Goal: Task Accomplishment & Management: Use online tool/utility

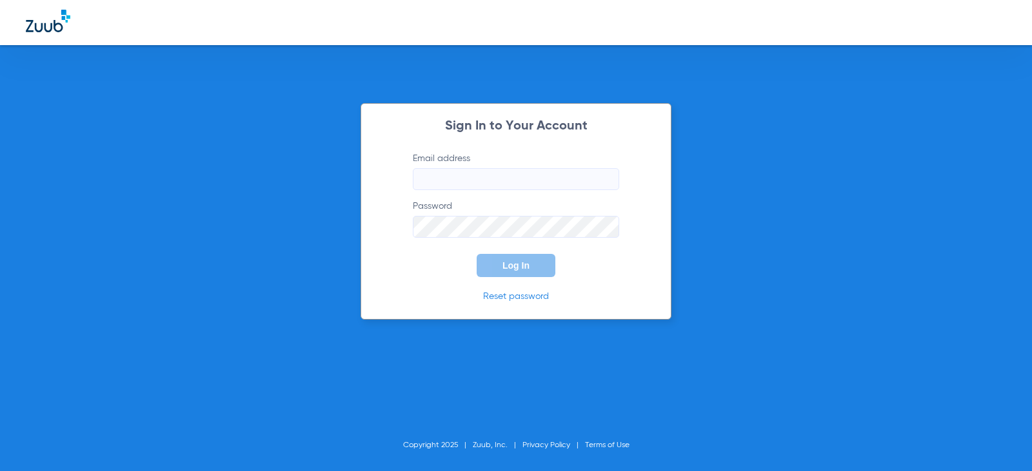
type input "[EMAIL_ADDRESS][DOMAIN_NAME]"
click at [509, 266] on span "Log In" at bounding box center [515, 266] width 27 height 10
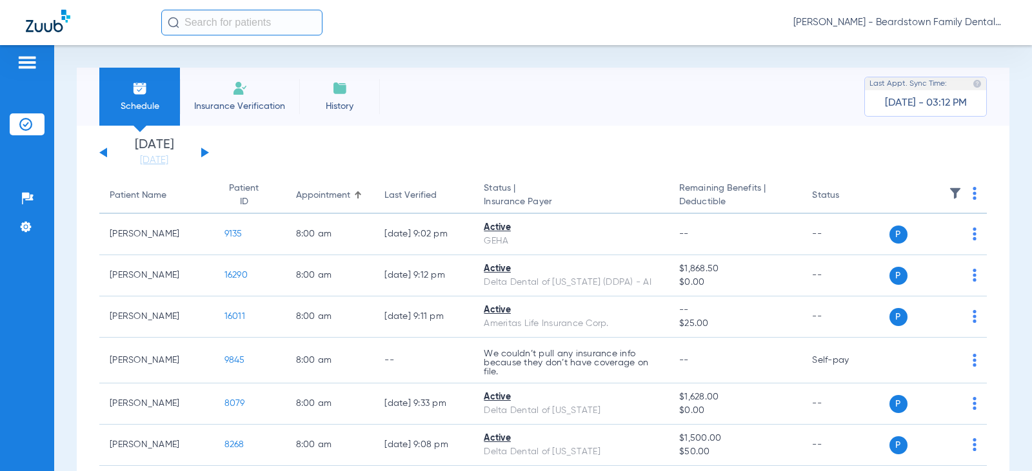
click at [203, 148] on div "[DATE] [DATE] [DATE] [DATE] [DATE] [DATE] [DATE] [DATE] [DATE] [DATE] [DATE] [D…" at bounding box center [154, 153] width 110 height 28
click at [203, 153] on button at bounding box center [205, 153] width 8 height 10
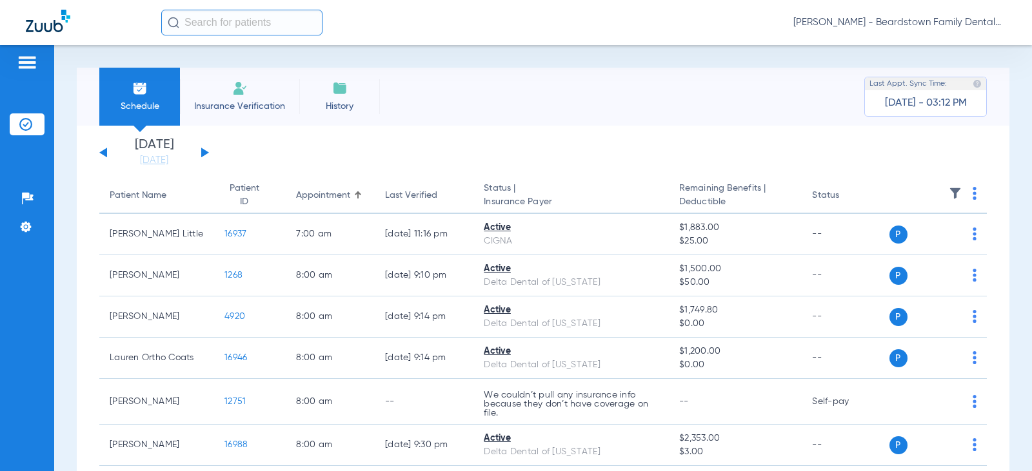
click at [949, 189] on img at bounding box center [955, 193] width 13 height 13
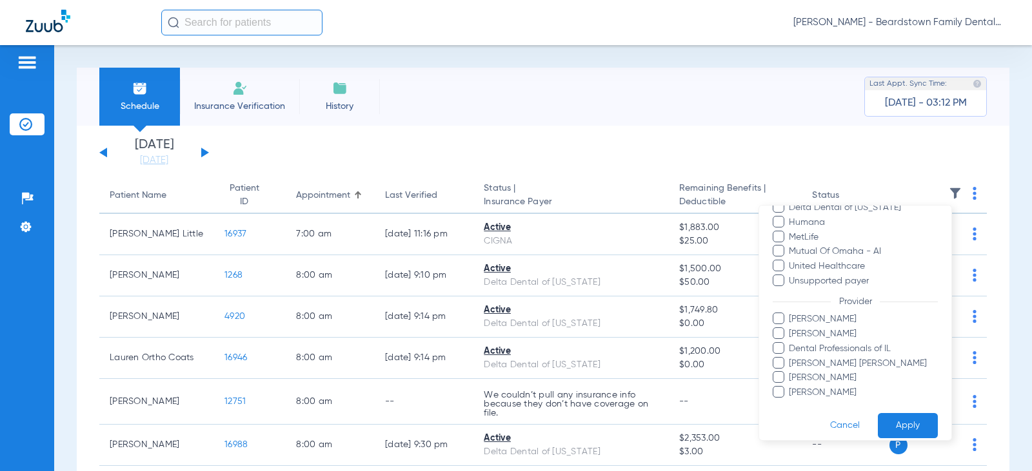
scroll to position [258, 0]
click at [822, 331] on span "[PERSON_NAME]" at bounding box center [863, 329] width 150 height 14
click at [791, 338] on input "[PERSON_NAME]" at bounding box center [791, 338] width 0 height 0
click at [893, 426] on button "Apply" at bounding box center [908, 420] width 60 height 25
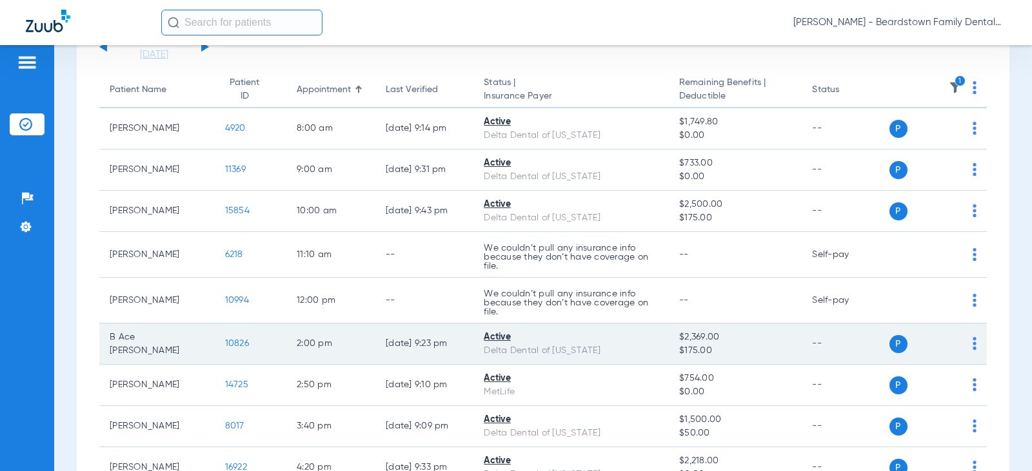
scroll to position [129, 0]
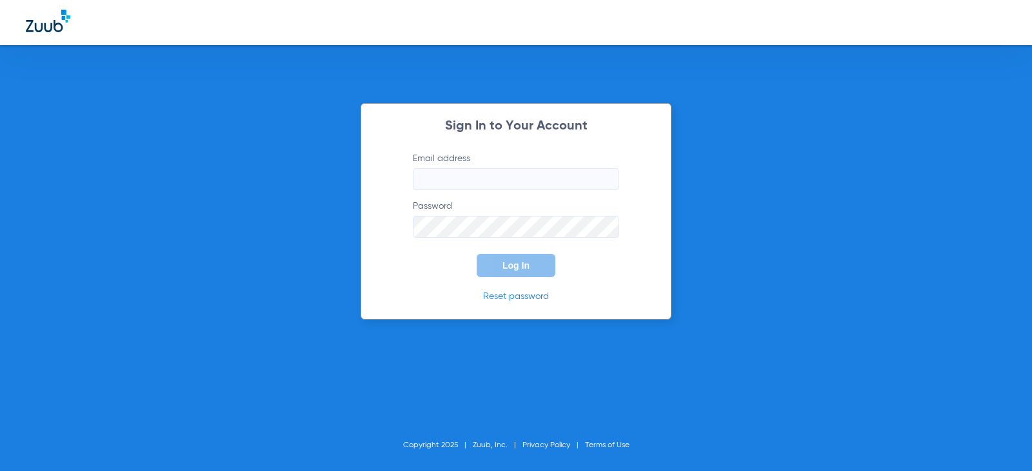
type input "[EMAIL_ADDRESS][DOMAIN_NAME]"
drag, startPoint x: 509, startPoint y: 282, endPoint x: 509, endPoint y: 275, distance: 7.1
click at [509, 281] on div "Sign In to Your Account Email address [EMAIL_ADDRESS][DOMAIN_NAME] Password Log…" at bounding box center [515, 211] width 311 height 217
click at [509, 275] on button "Log In" at bounding box center [516, 265] width 79 height 23
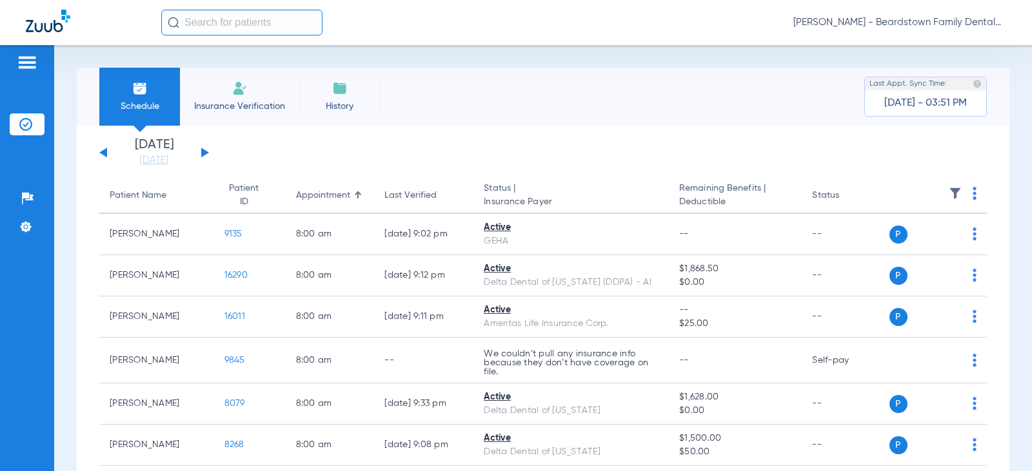
click at [204, 152] on button at bounding box center [205, 153] width 8 height 10
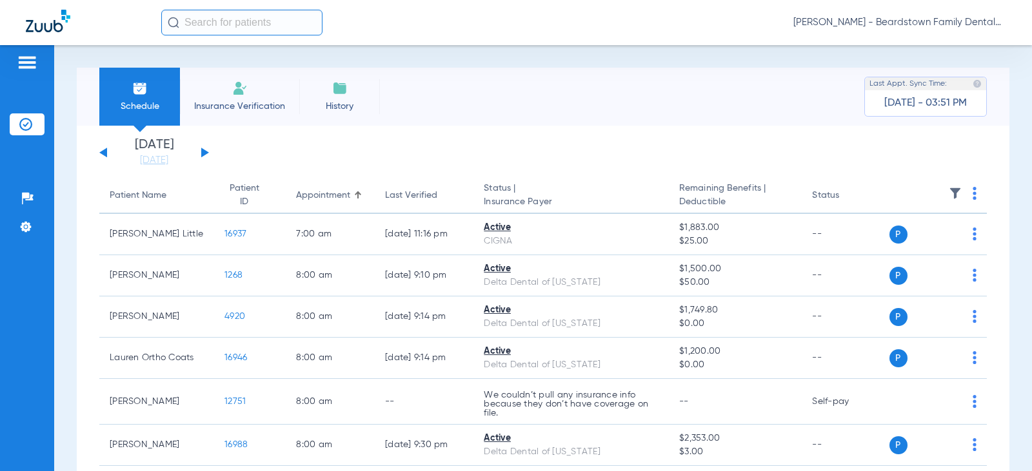
click at [949, 190] on img at bounding box center [955, 193] width 13 height 13
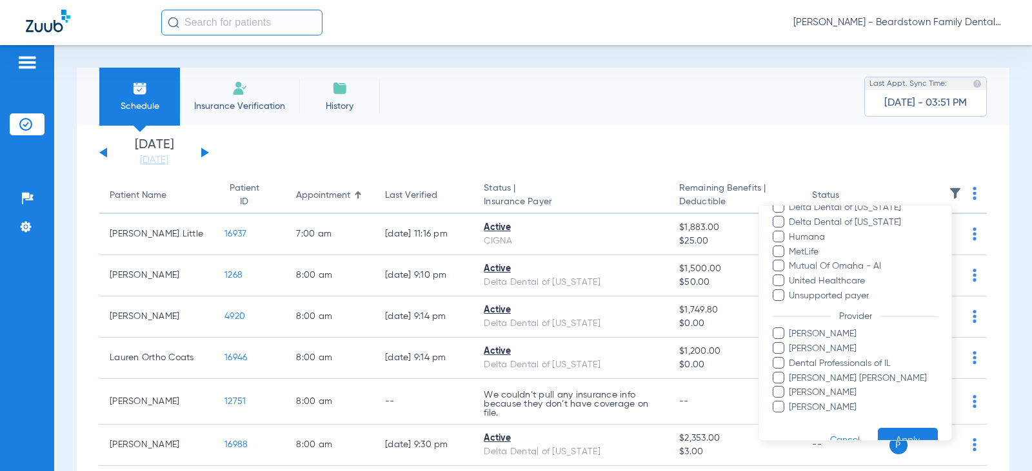
scroll to position [258, 0]
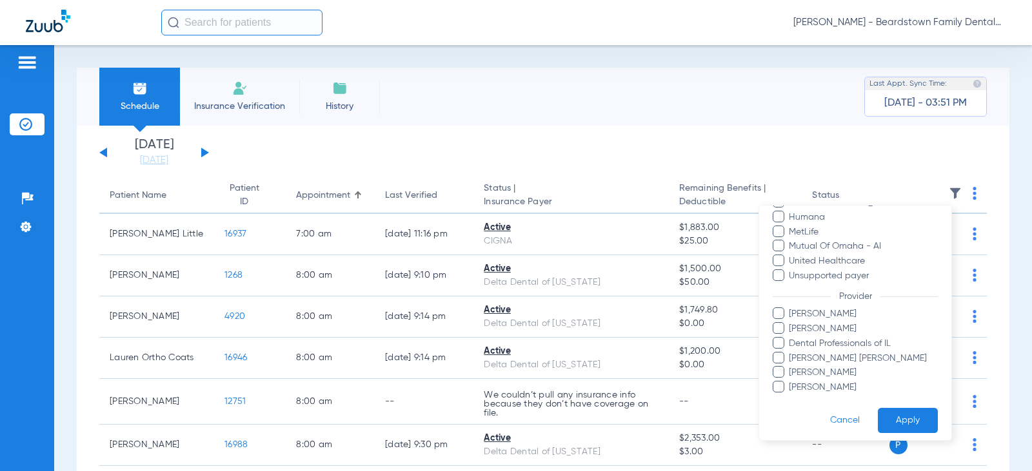
click at [807, 333] on span "[PERSON_NAME]" at bounding box center [863, 329] width 150 height 14
click at [791, 338] on input "[PERSON_NAME]" at bounding box center [791, 338] width 0 height 0
click at [892, 416] on button "Apply" at bounding box center [908, 420] width 60 height 25
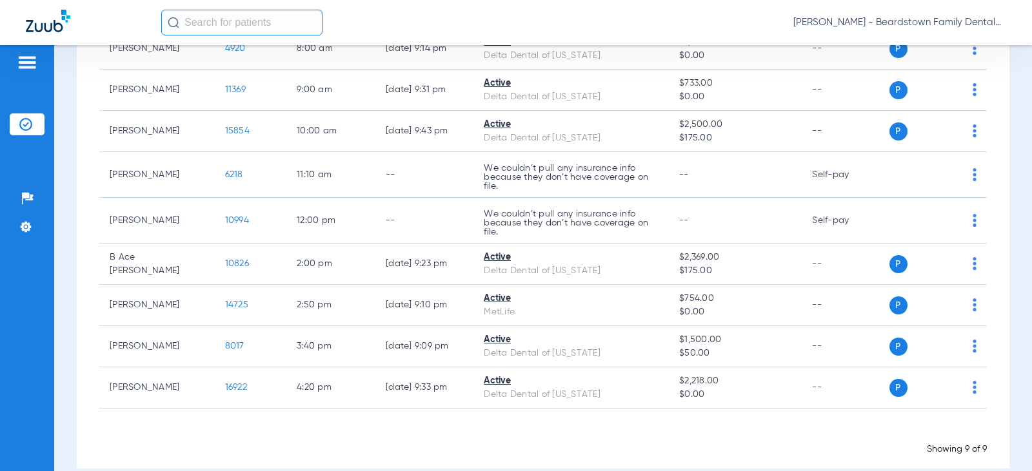
scroll to position [206, 0]
